Goal: Task Accomplishment & Management: Use online tool/utility

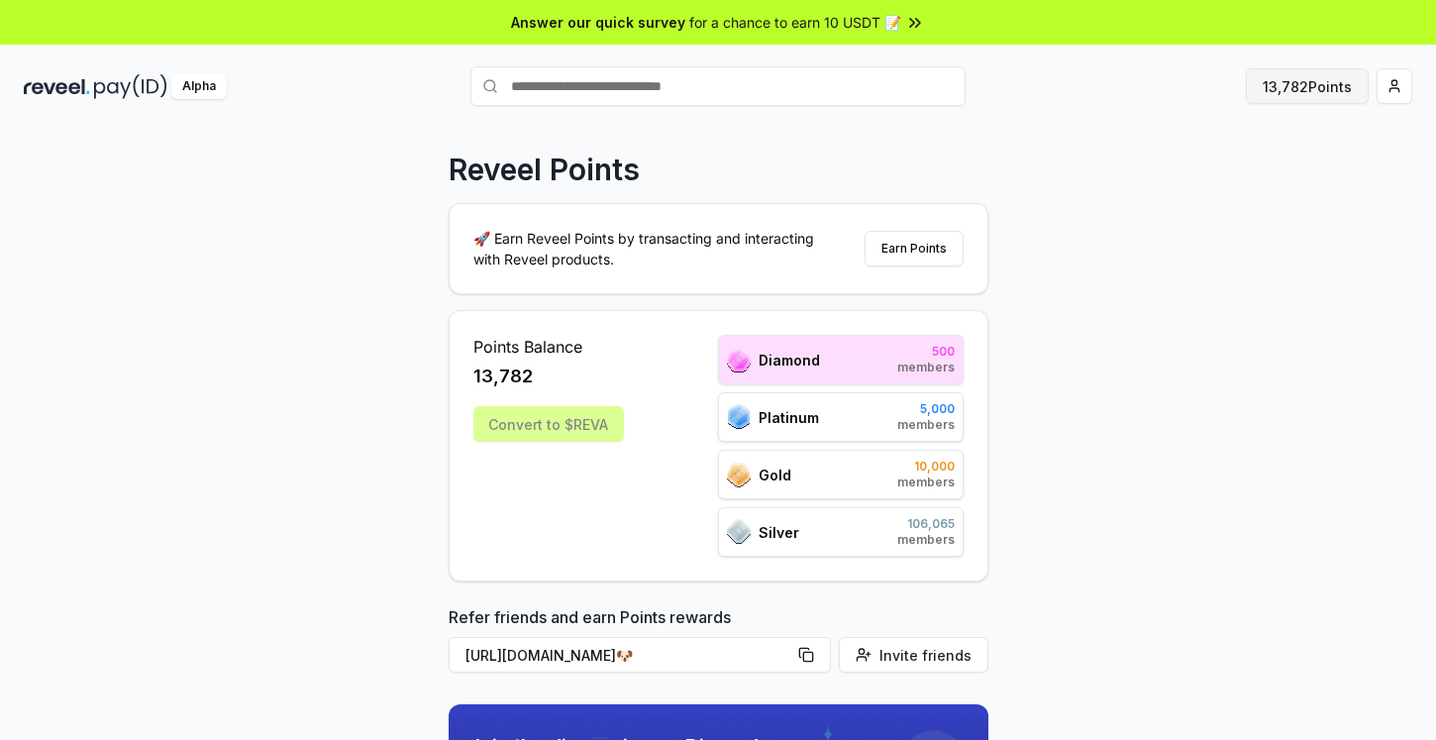
click at [1277, 90] on button "13,782 Points" at bounding box center [1307, 86] width 123 height 36
